Goal: Find specific page/section: Find specific page/section

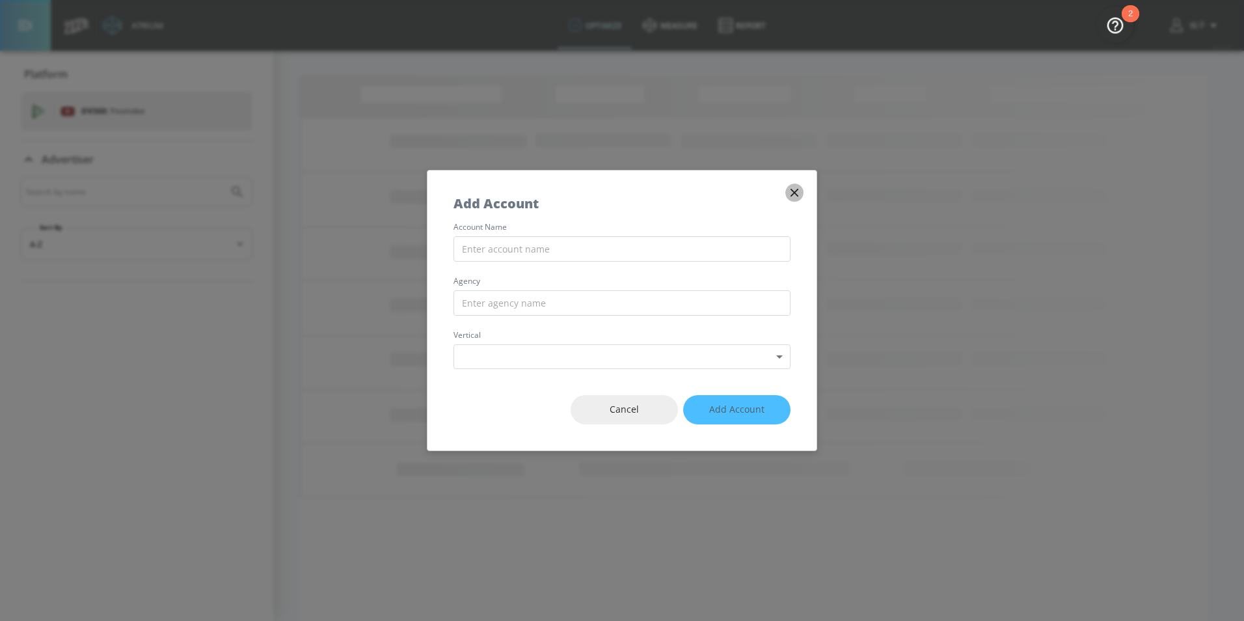
click at [796, 189] on icon "button" at bounding box center [794, 192] width 14 height 14
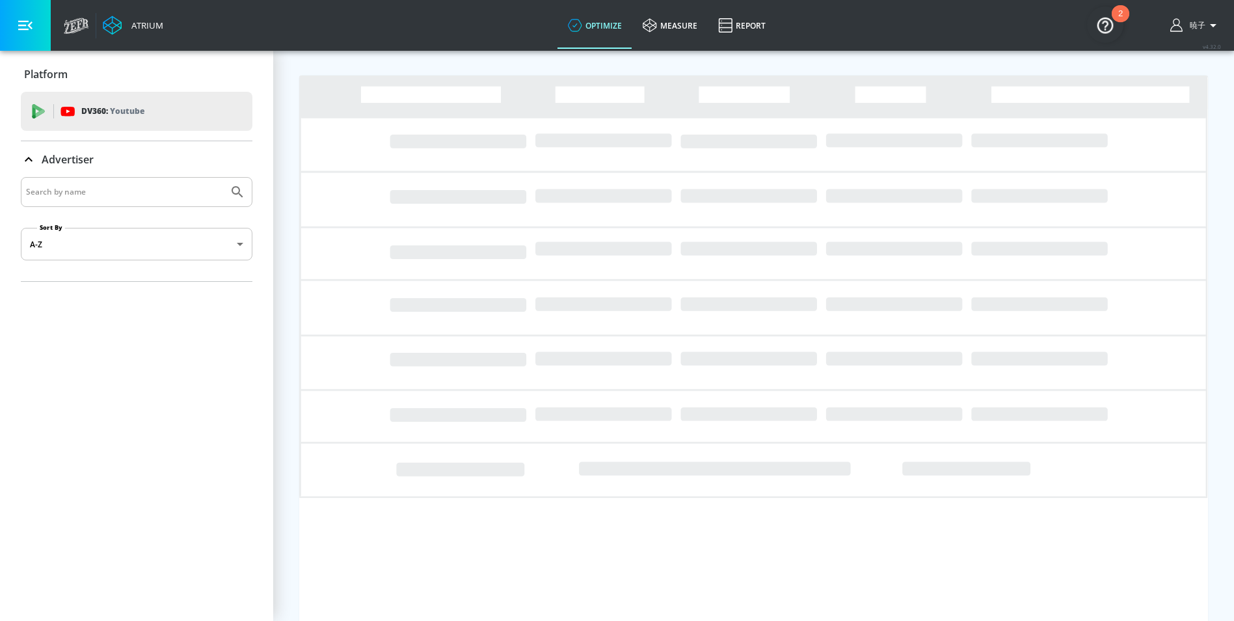
click at [1110, 21] on img "Open Resource Center, 2 new notifications" at bounding box center [1105, 25] width 36 height 36
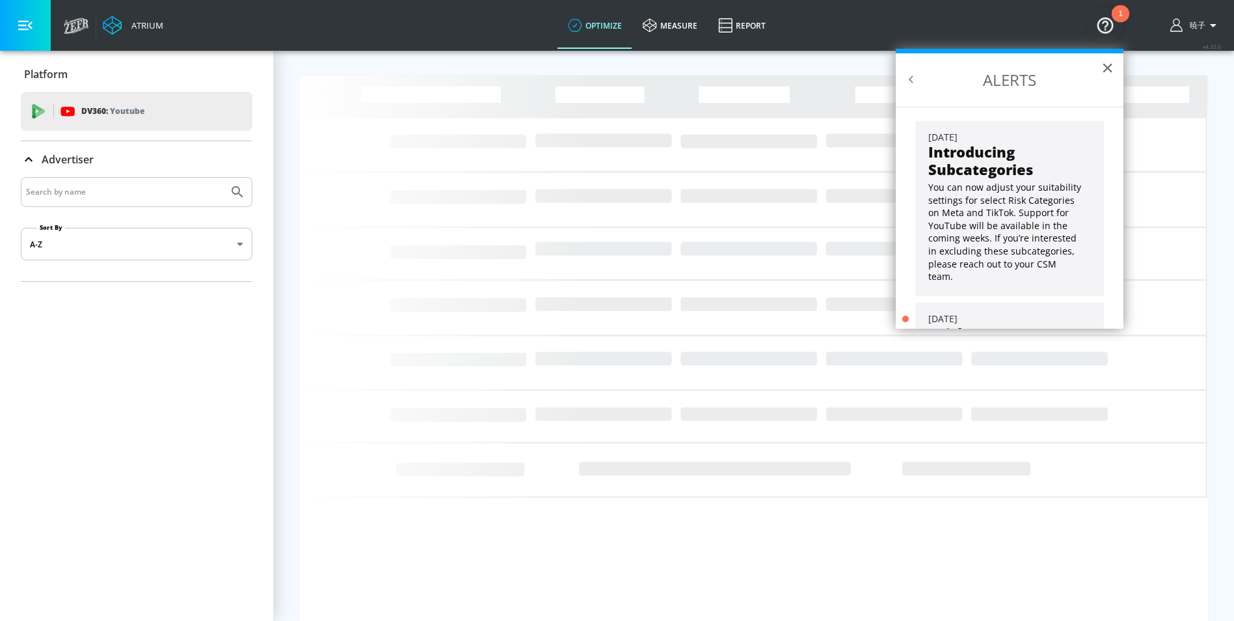
click at [1110, 21] on img "Open Resource Center, 1 new notification" at bounding box center [1105, 25] width 36 height 36
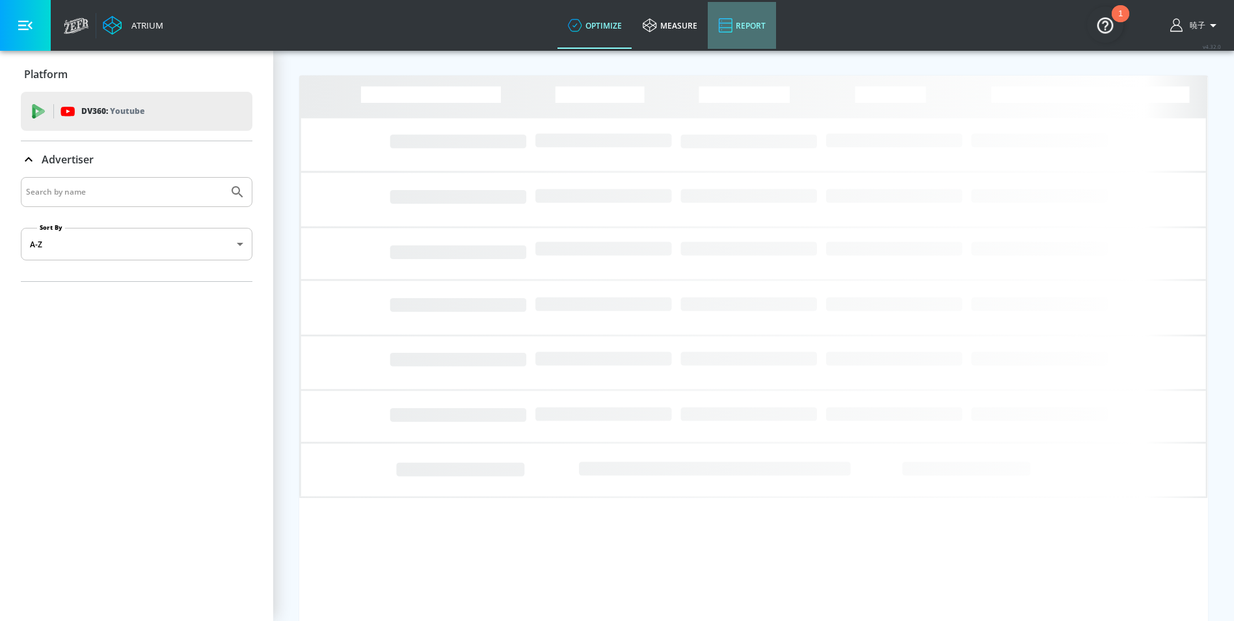
click at [741, 23] on link "Report" at bounding box center [742, 25] width 68 height 47
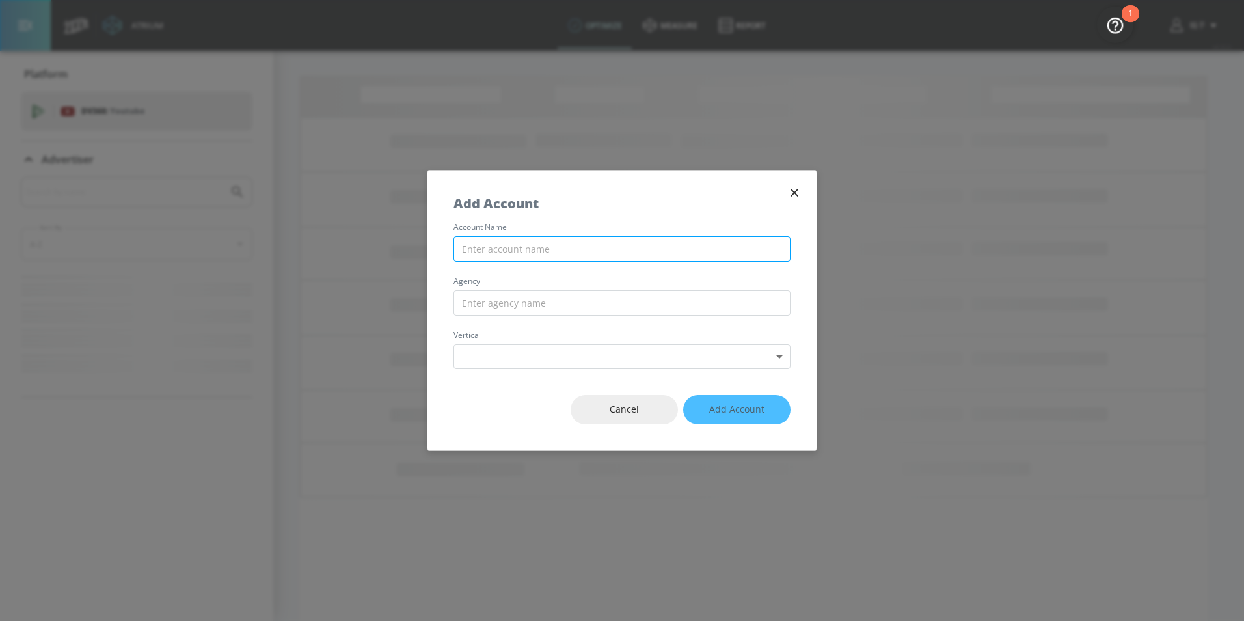
click at [653, 251] on input "text" at bounding box center [622, 248] width 337 height 25
click at [801, 187] on icon "button" at bounding box center [794, 192] width 14 height 14
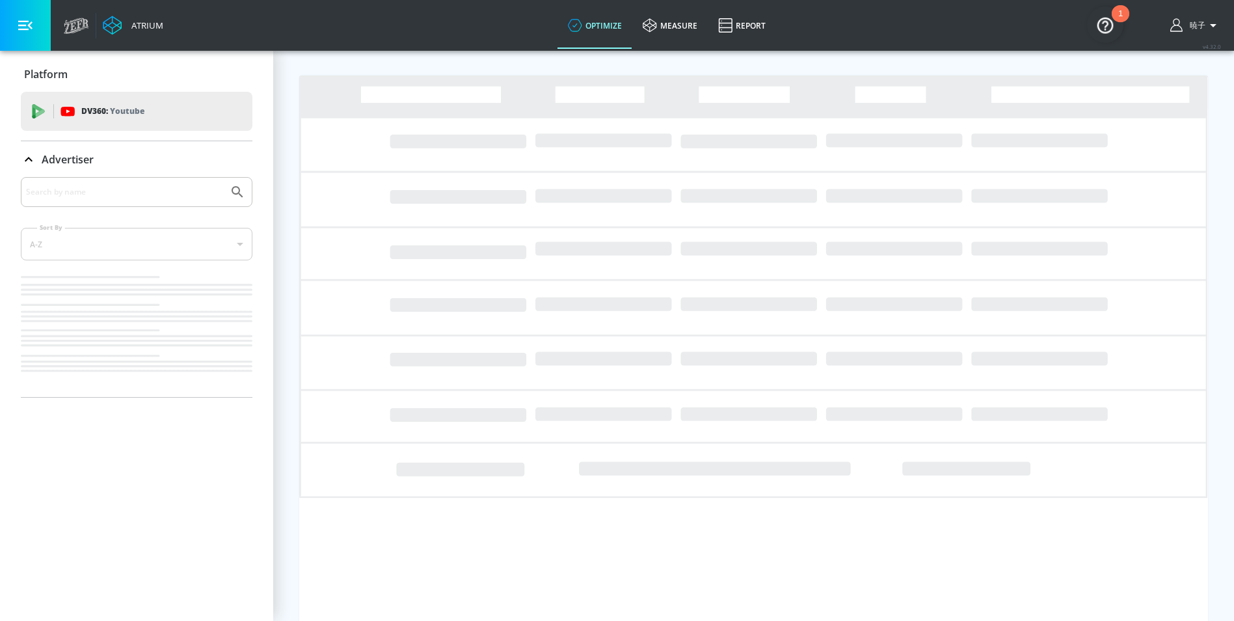
click at [80, 25] on icon at bounding box center [76, 26] width 25 height 16
click at [1107, 20] on img "Open Resource Center, 1 new notification" at bounding box center [1105, 25] width 36 height 36
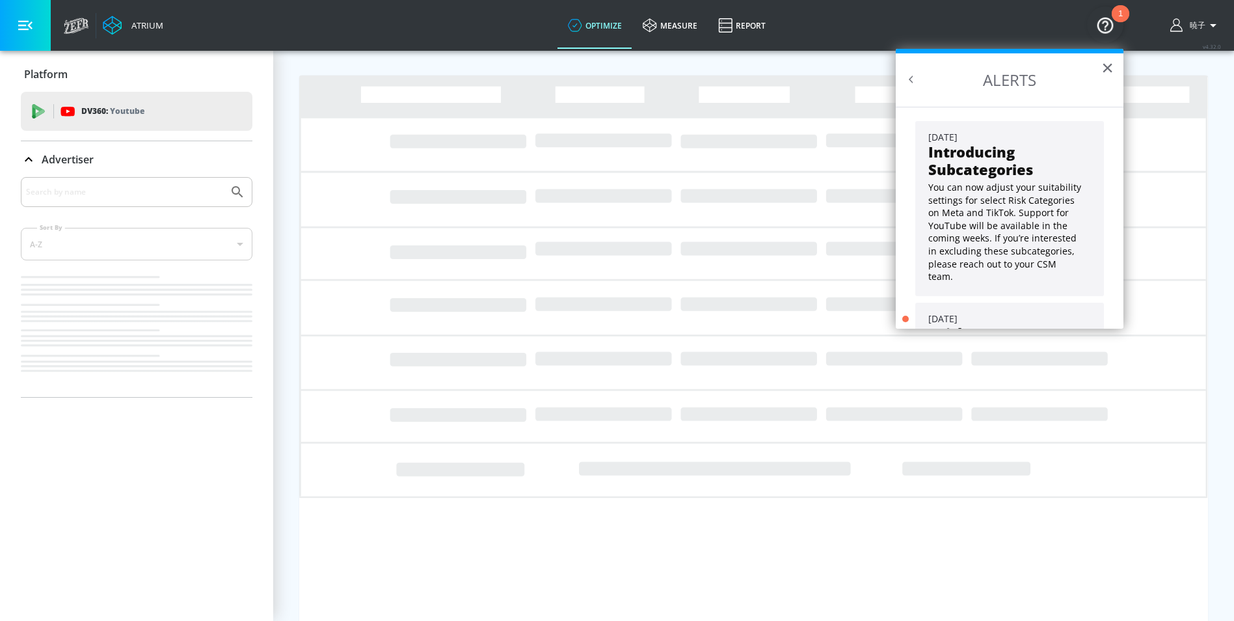
click at [1107, 20] on img "Open Resource Center, 1 new notification" at bounding box center [1105, 25] width 36 height 36
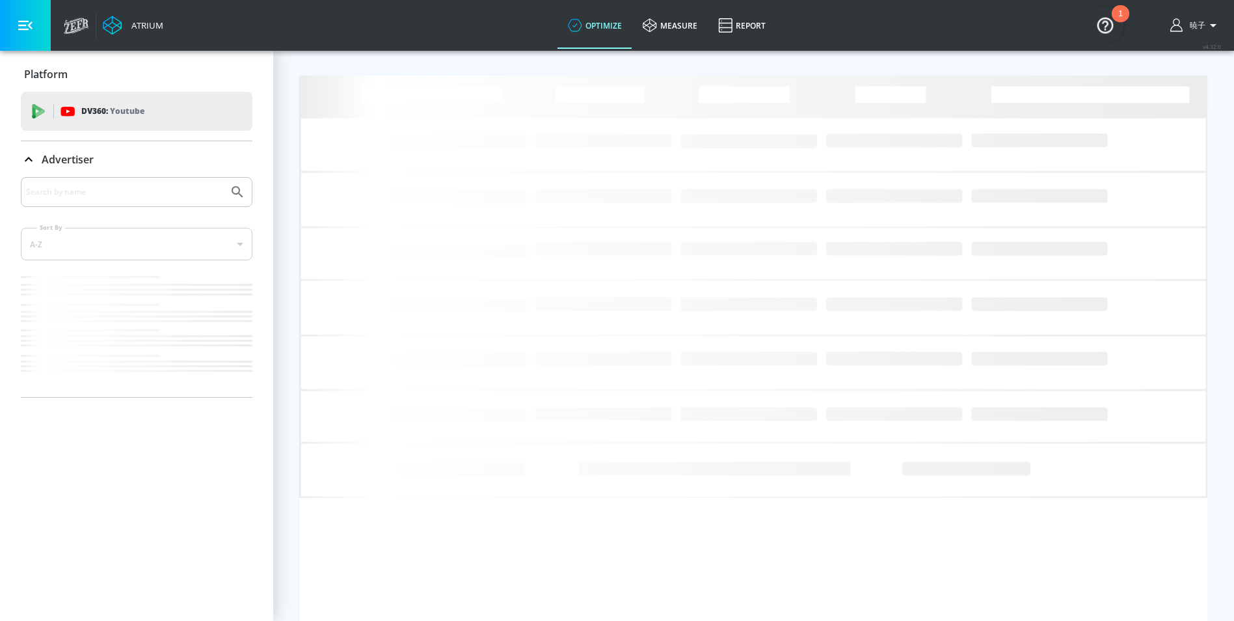
click at [1221, 31] on icon "button" at bounding box center [1214, 26] width 16 height 16
click at [1223, 31] on div at bounding box center [622, 310] width 1244 height 621
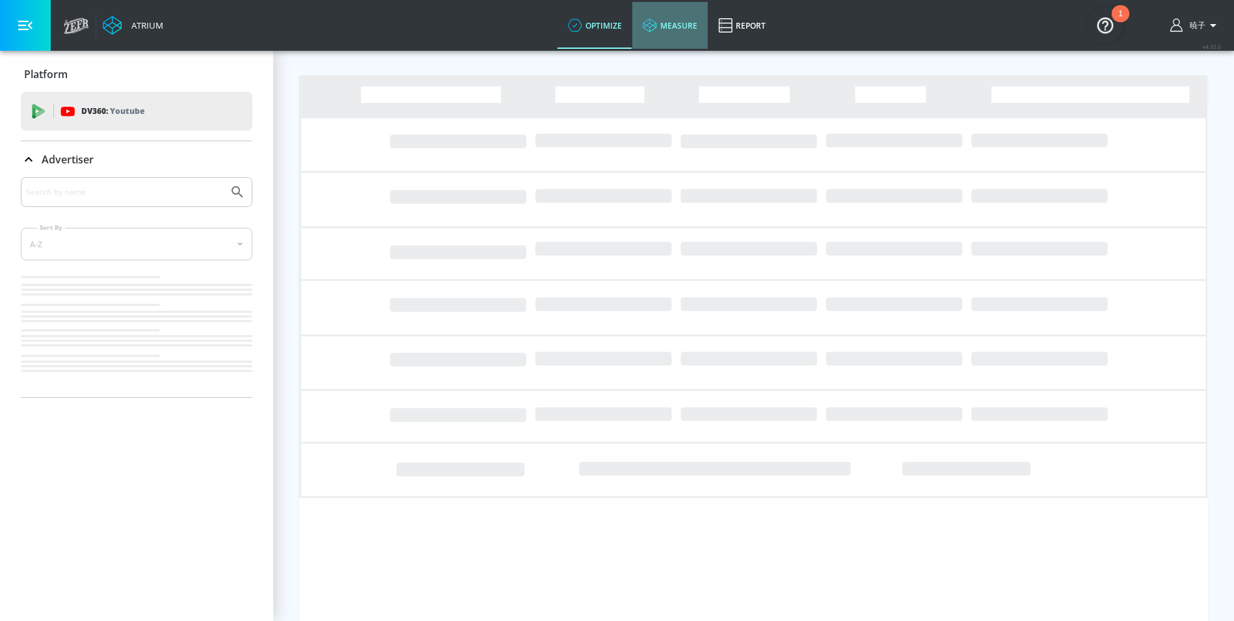
click at [682, 33] on link "measure" at bounding box center [669, 25] width 75 height 47
